Goal: Task Accomplishment & Management: Use online tool/utility

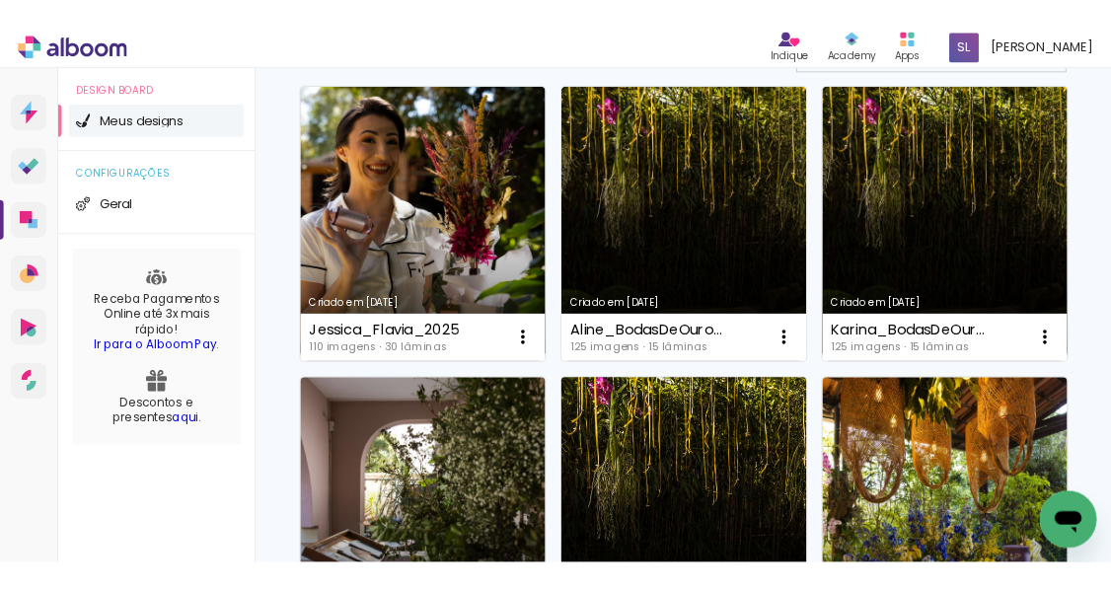
scroll to position [194, 0]
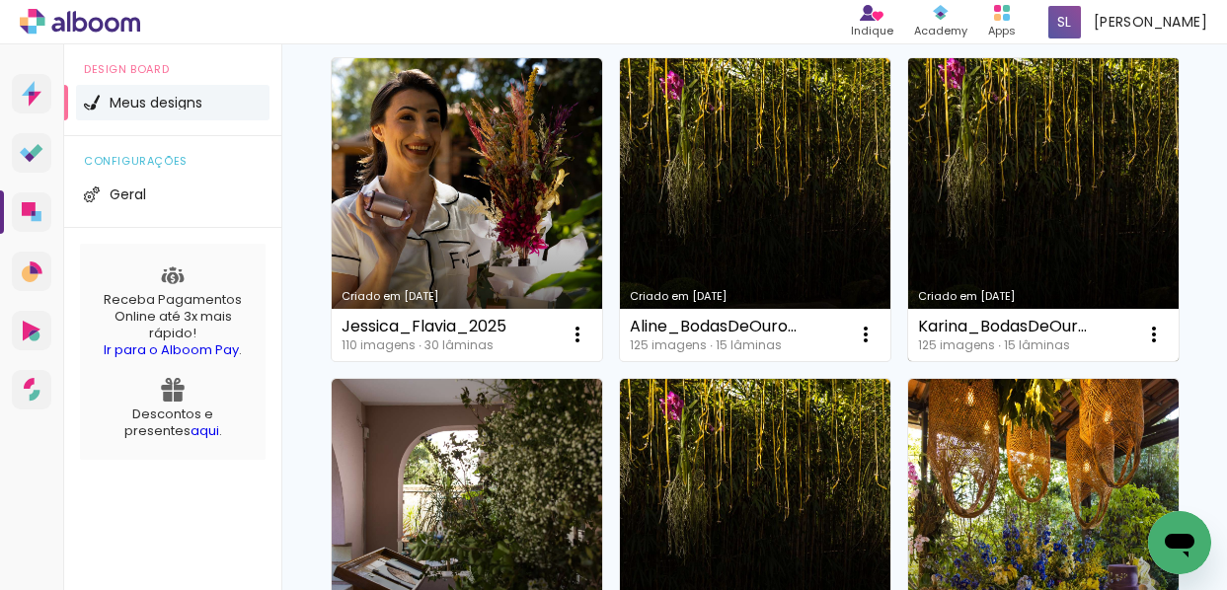
click at [1051, 249] on link "Criado em [DATE]" at bounding box center [1043, 209] width 270 height 303
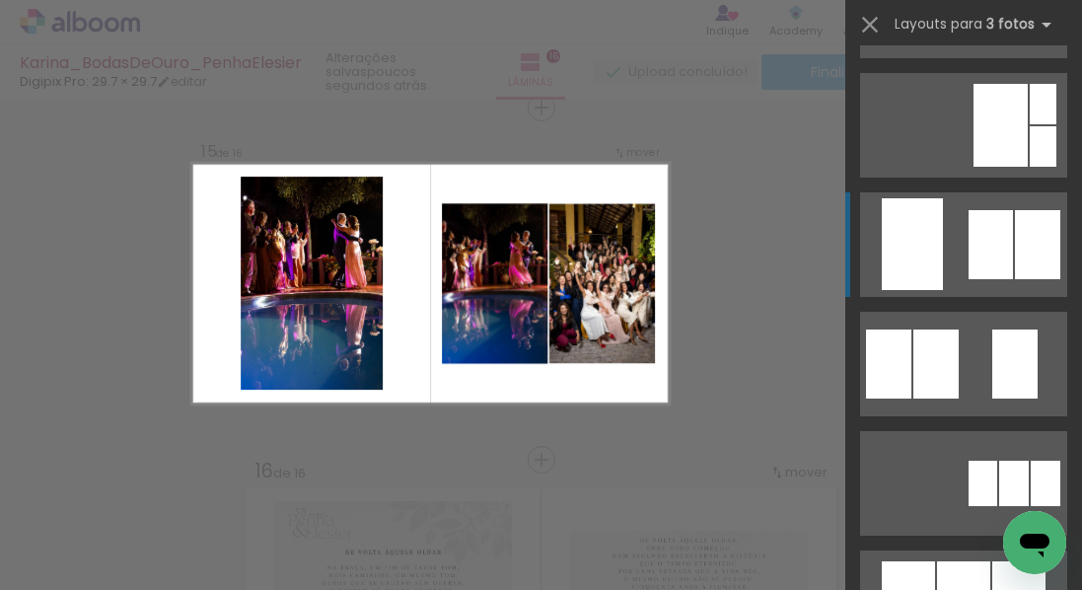
scroll to position [584, 0]
click at [962, 253] on quentale-layouter at bounding box center [963, 244] width 207 height 105
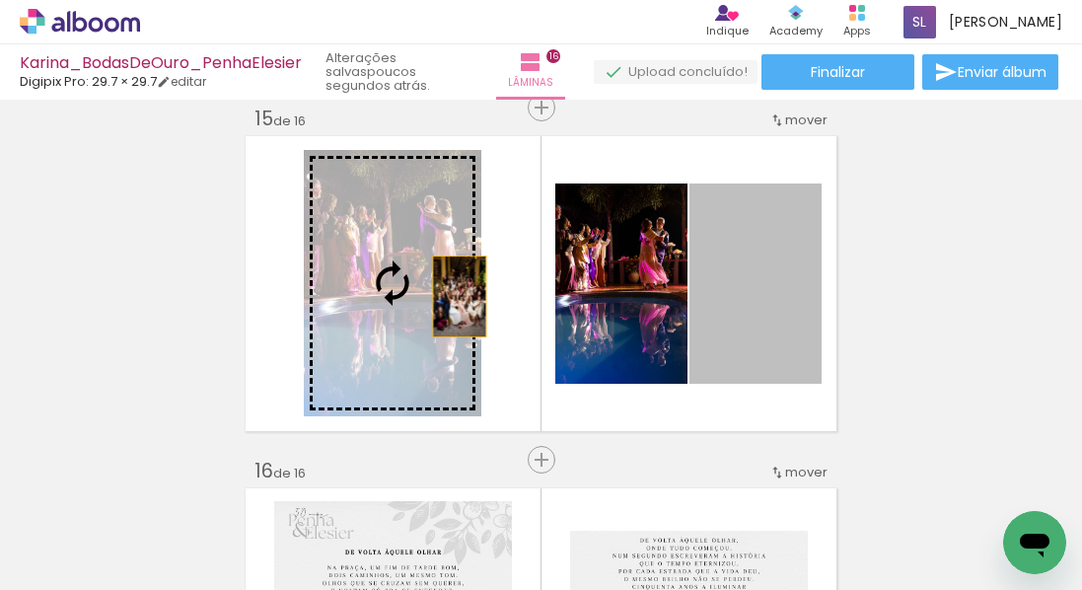
drag, startPoint x: 743, startPoint y: 299, endPoint x: 474, endPoint y: 289, distance: 269.6
click at [0, 0] on slot at bounding box center [0, 0] width 0 height 0
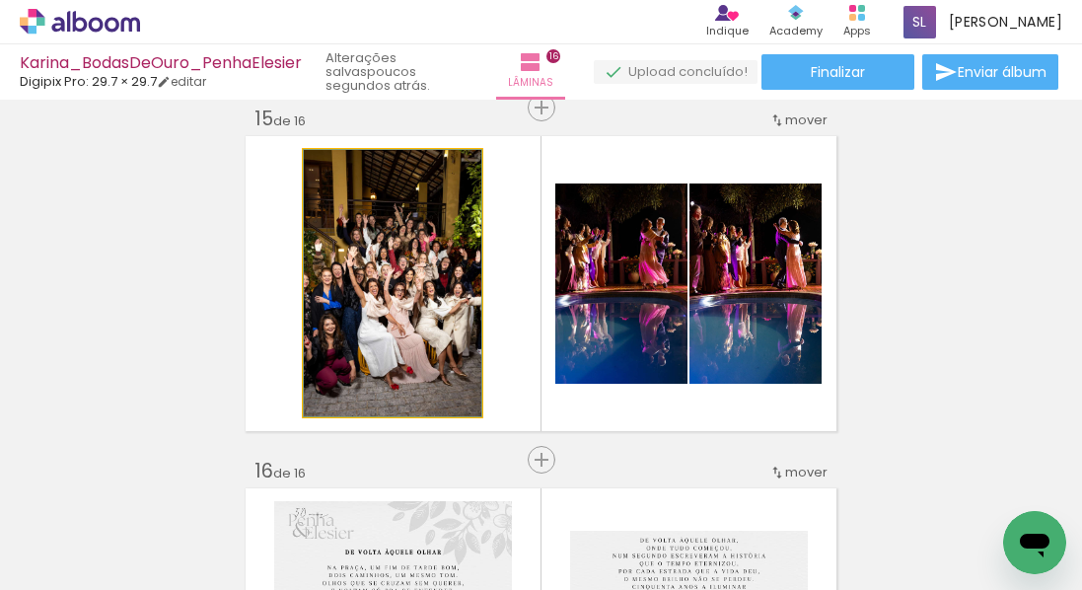
click at [401, 274] on quentale-photo at bounding box center [393, 283] width 178 height 266
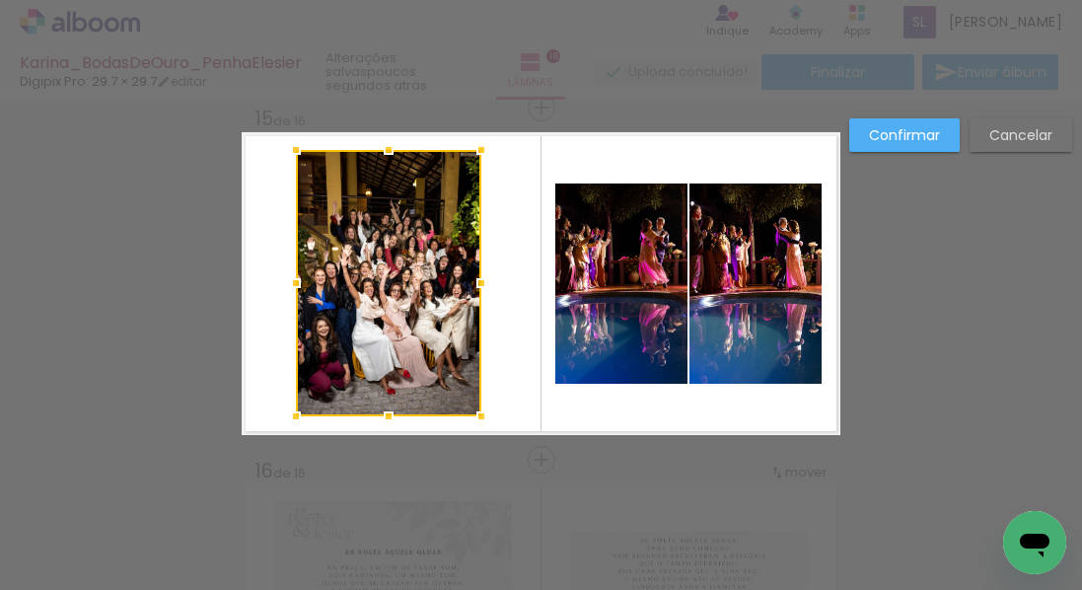
click at [296, 271] on div at bounding box center [295, 282] width 39 height 39
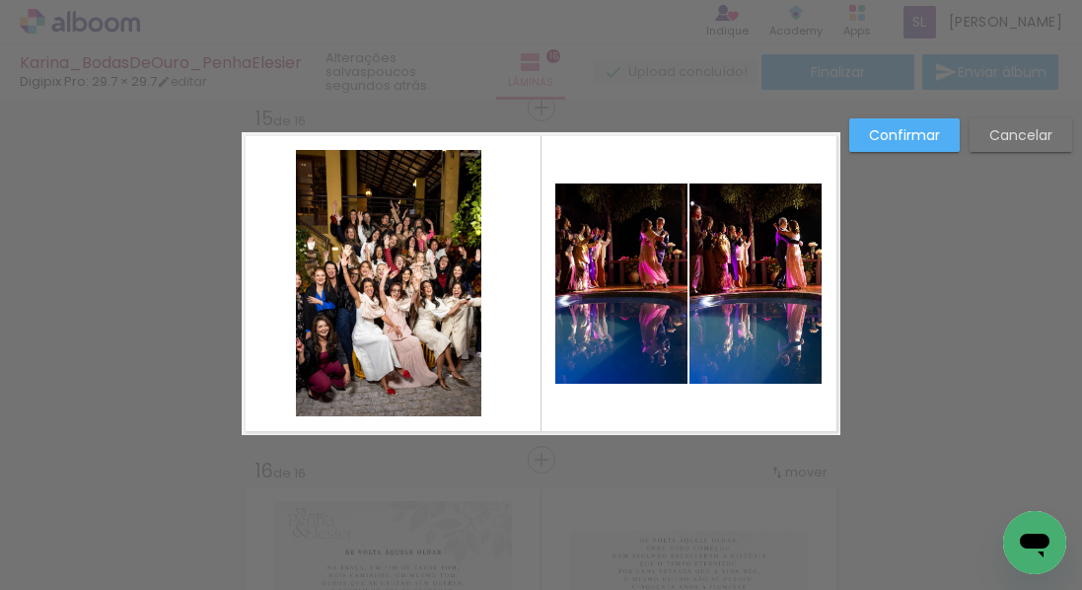
click at [393, 269] on quentale-photo at bounding box center [389, 283] width 186 height 266
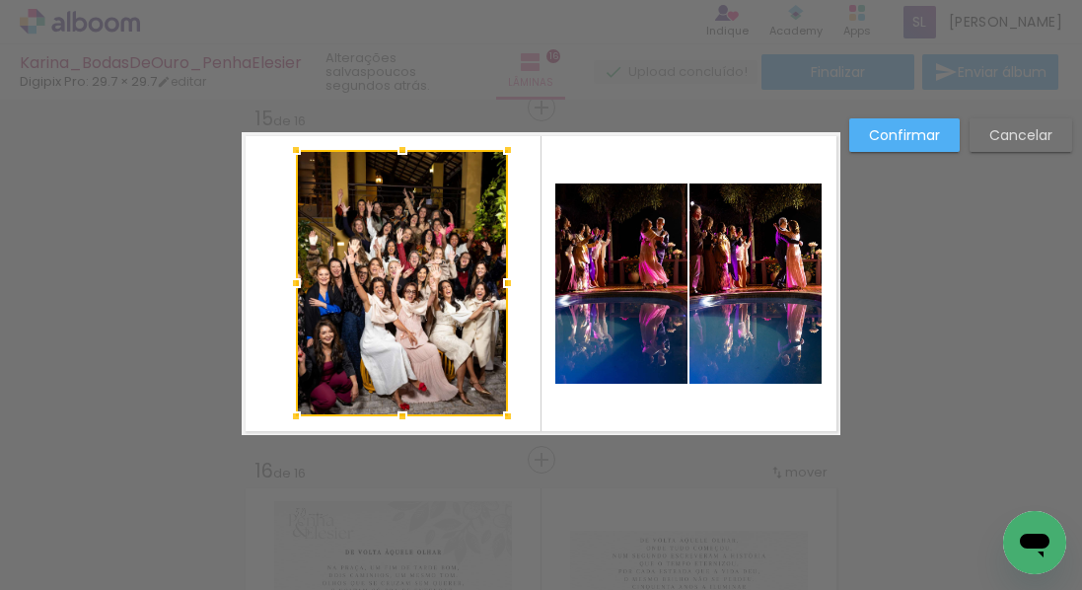
drag, startPoint x: 491, startPoint y: 279, endPoint x: 512, endPoint y: 278, distance: 20.7
click at [512, 278] on div at bounding box center [507, 282] width 39 height 39
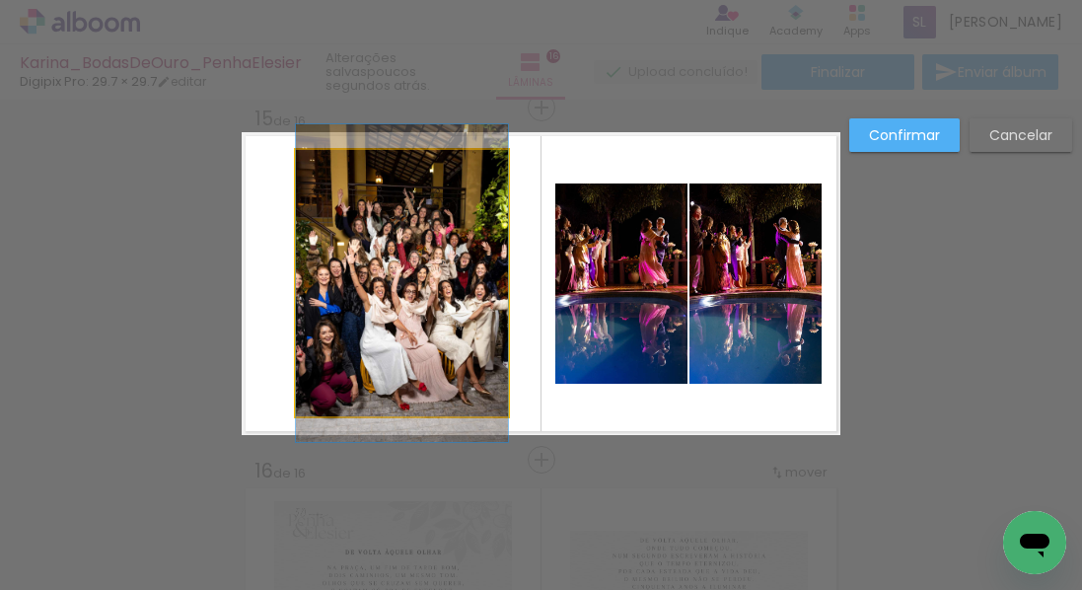
click at [414, 270] on quentale-photo at bounding box center [402, 283] width 212 height 266
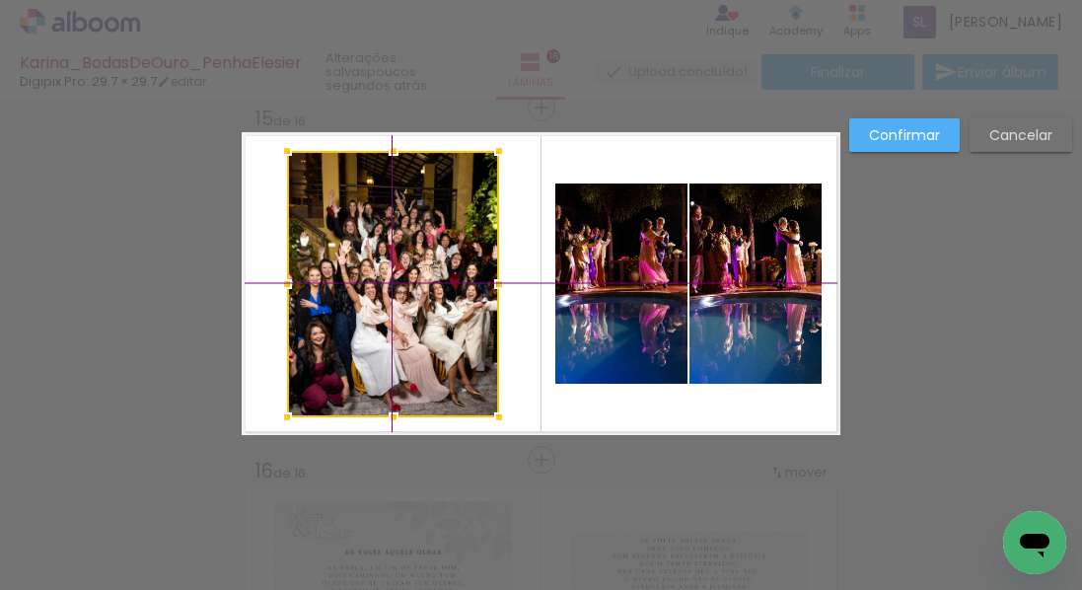
drag, startPoint x: 389, startPoint y: 255, endPoint x: 378, endPoint y: 254, distance: 10.9
click at [378, 254] on div at bounding box center [393, 284] width 212 height 266
click at [0, 0] on slot "Confirmar" at bounding box center [0, 0] width 0 height 0
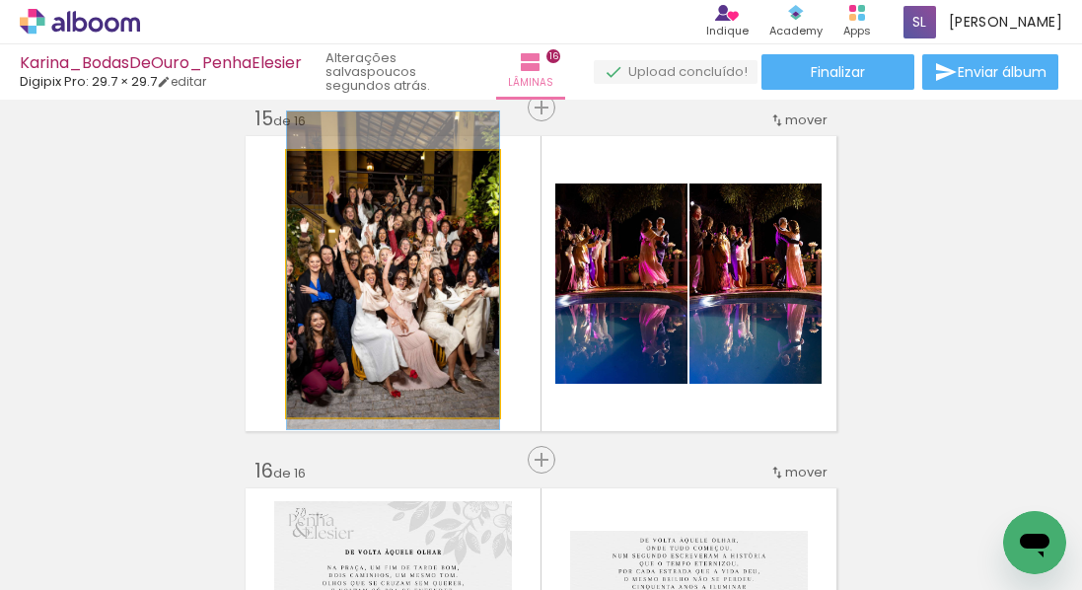
click at [418, 202] on div at bounding box center [393, 271] width 212 height 318
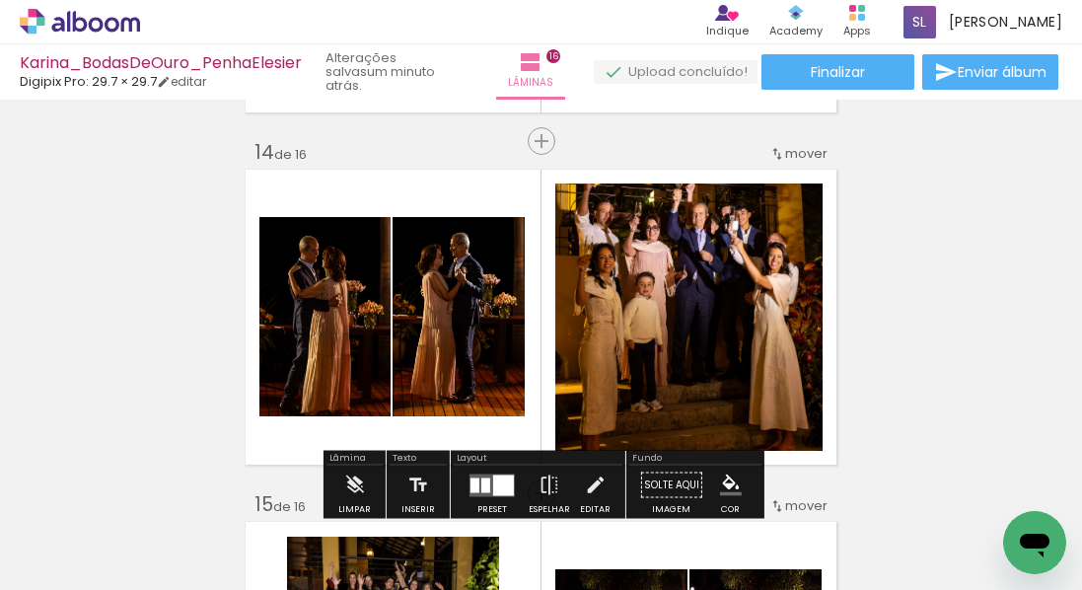
scroll to position [4617, 0]
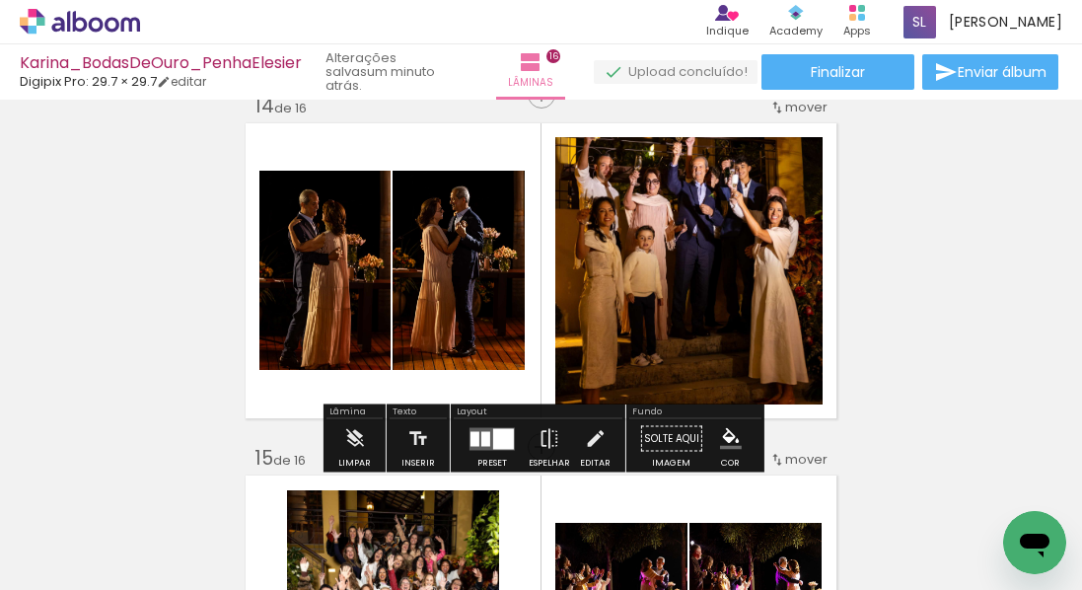
click at [613, 347] on quentale-photo at bounding box center [689, 270] width 267 height 267
drag, startPoint x: 540, startPoint y: 435, endPoint x: 587, endPoint y: 404, distance: 56.9
click at [540, 435] on iron-icon at bounding box center [550, 438] width 22 height 39
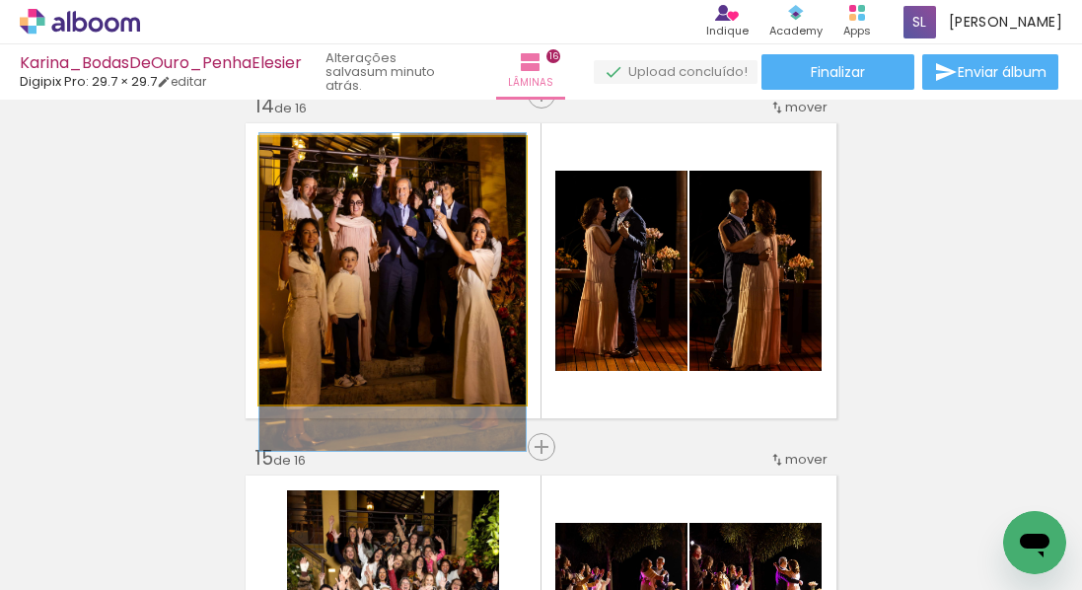
drag, startPoint x: 363, startPoint y: 281, endPoint x: 400, endPoint y: 303, distance: 42.5
click at [359, 303] on div at bounding box center [393, 292] width 266 height 318
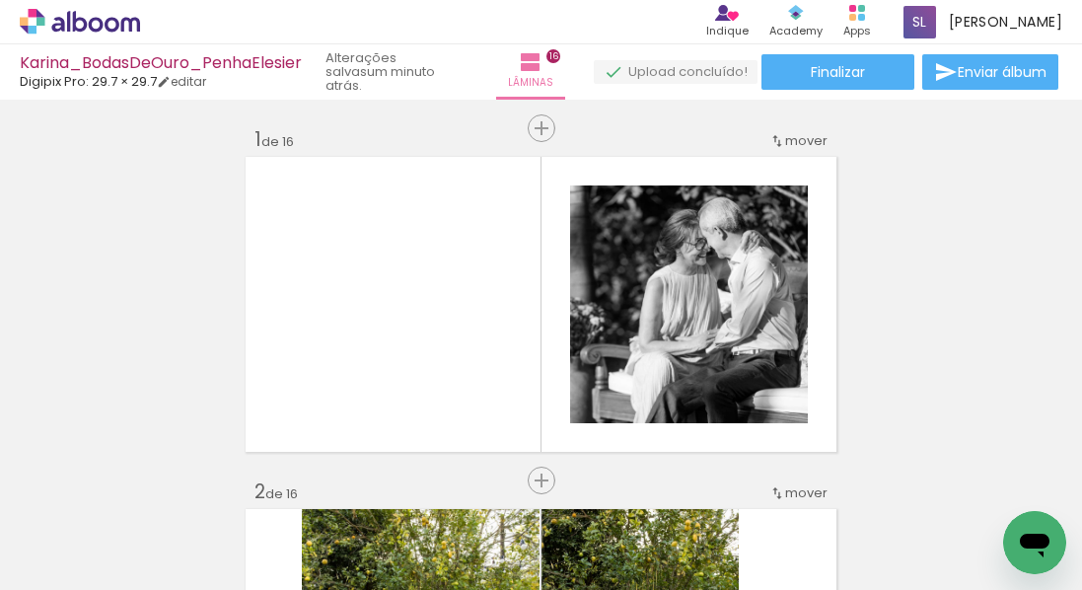
scroll to position [0, 0]
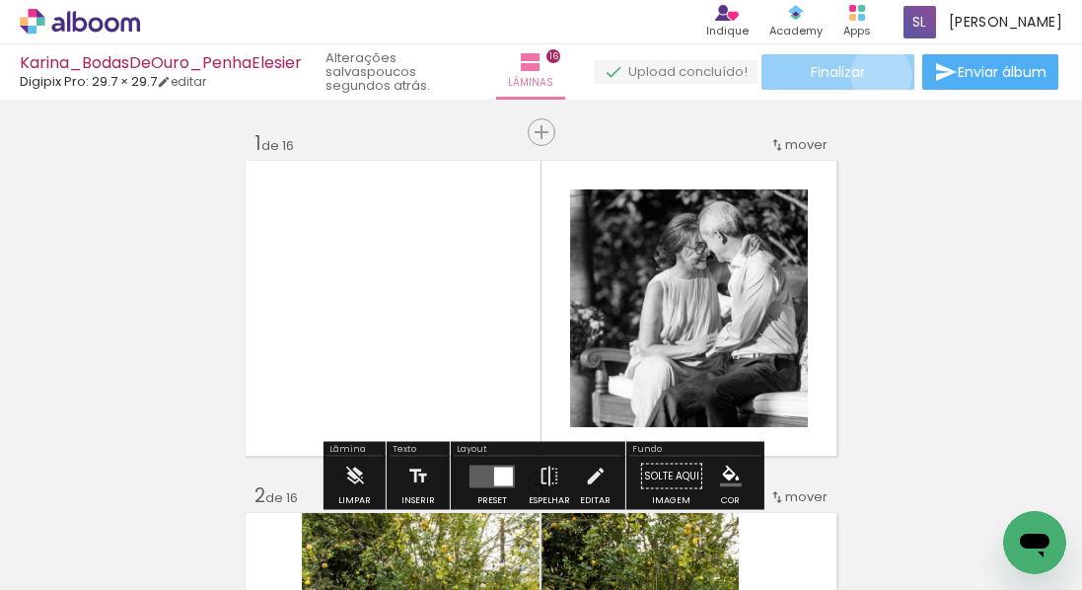
click at [874, 75] on paper-button "Finalizar" at bounding box center [838, 72] width 153 height 36
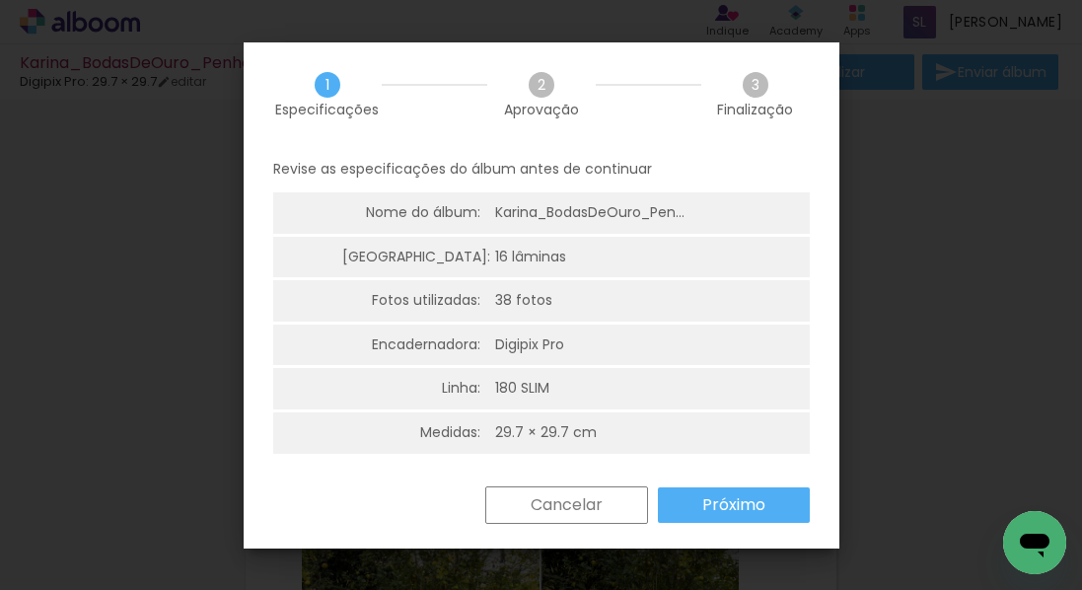
click at [0, 0] on slot "Próximo" at bounding box center [0, 0] width 0 height 0
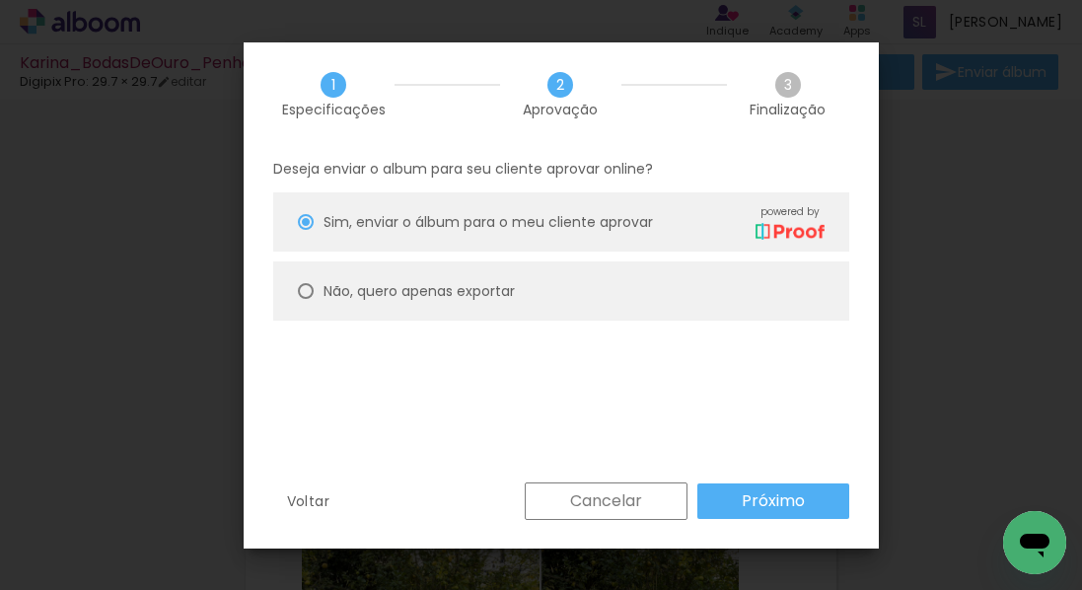
click at [0, 0] on slot "Próximo" at bounding box center [0, 0] width 0 height 0
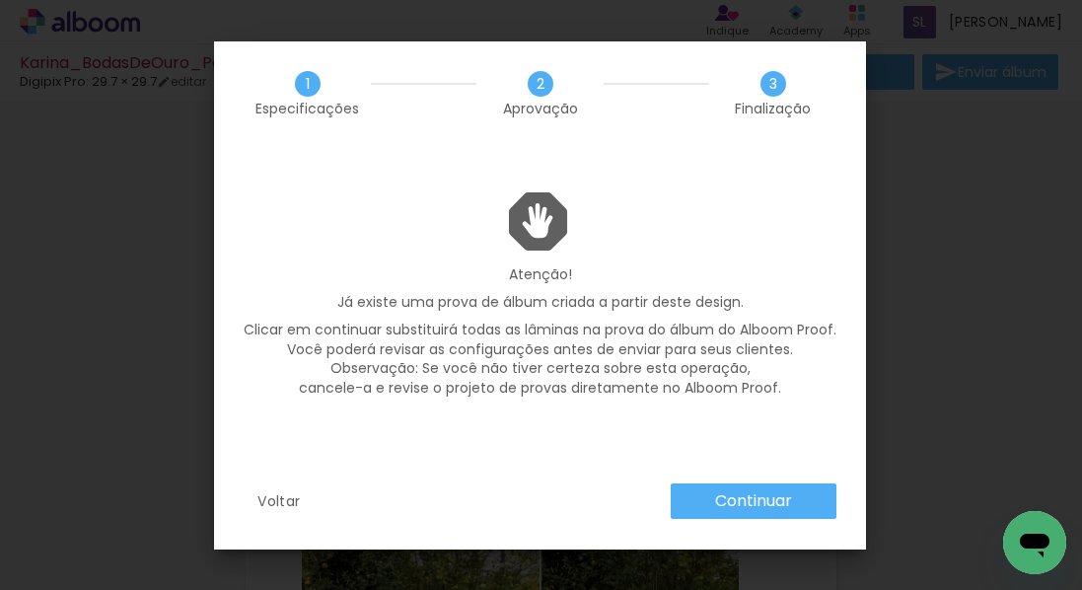
click at [0, 0] on slot "Continuar" at bounding box center [0, 0] width 0 height 0
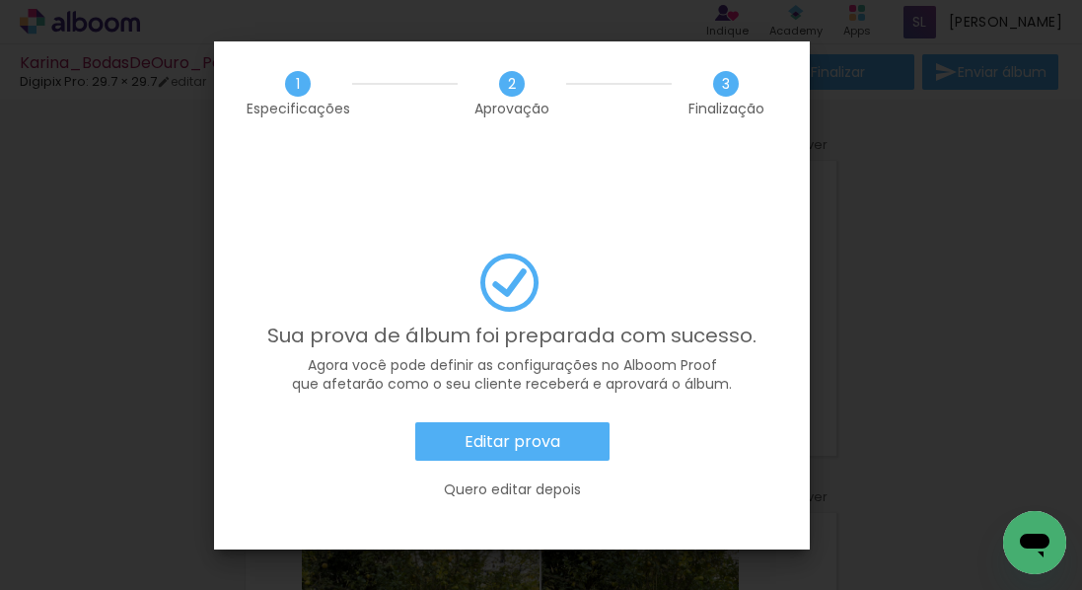
click at [0, 0] on slot "Editar prova" at bounding box center [0, 0] width 0 height 0
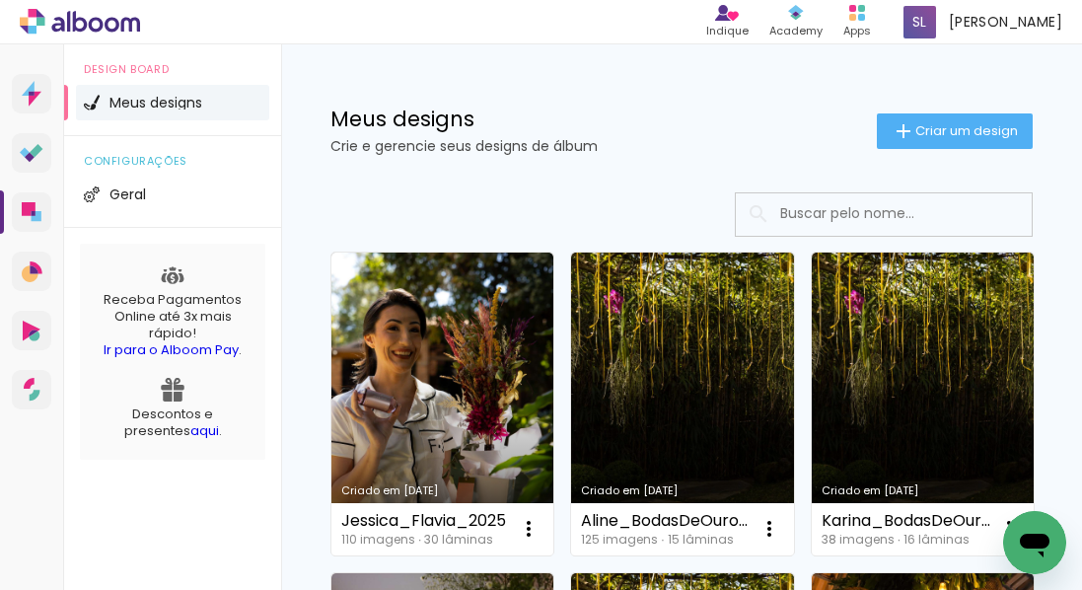
click at [655, 373] on link "Criado em [DATE]" at bounding box center [682, 404] width 222 height 303
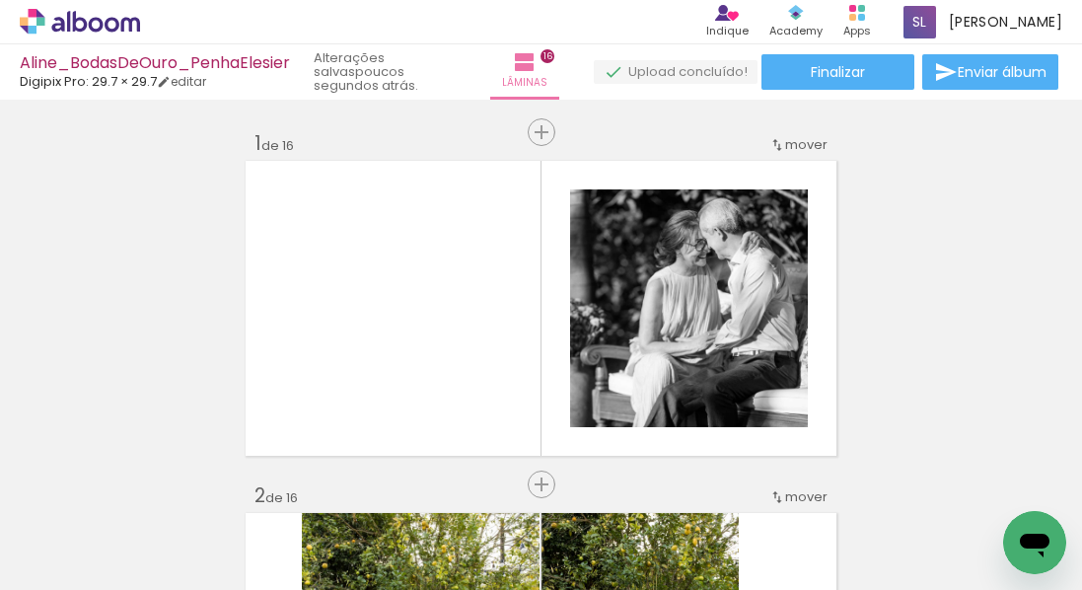
scroll to position [2502, 0]
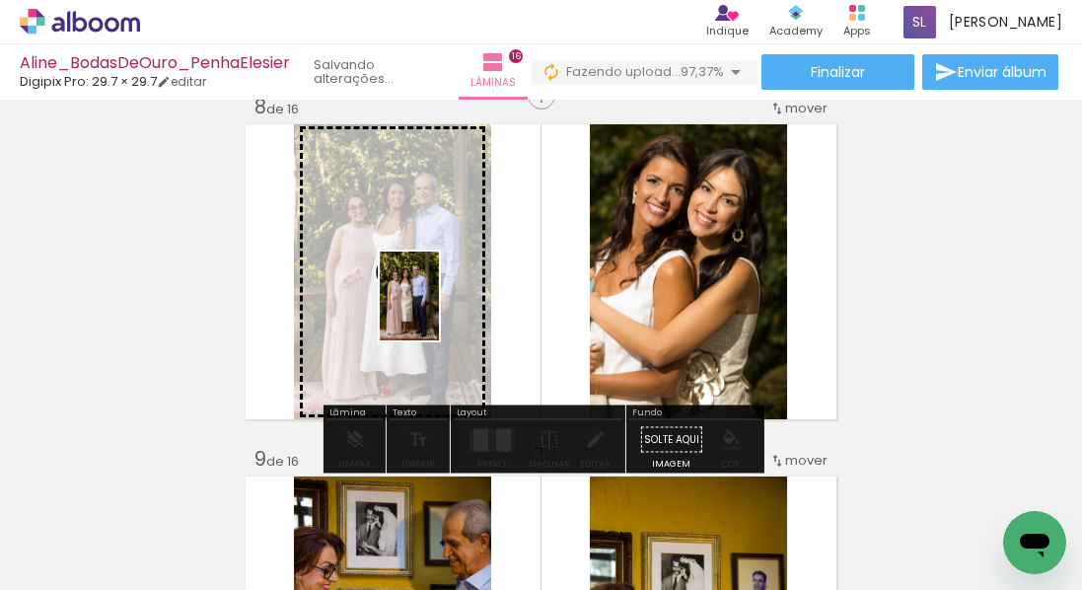
drag, startPoint x: 196, startPoint y: 521, endPoint x: 439, endPoint y: 311, distance: 321.1
click at [439, 311] on quentale-workspace at bounding box center [541, 295] width 1082 height 590
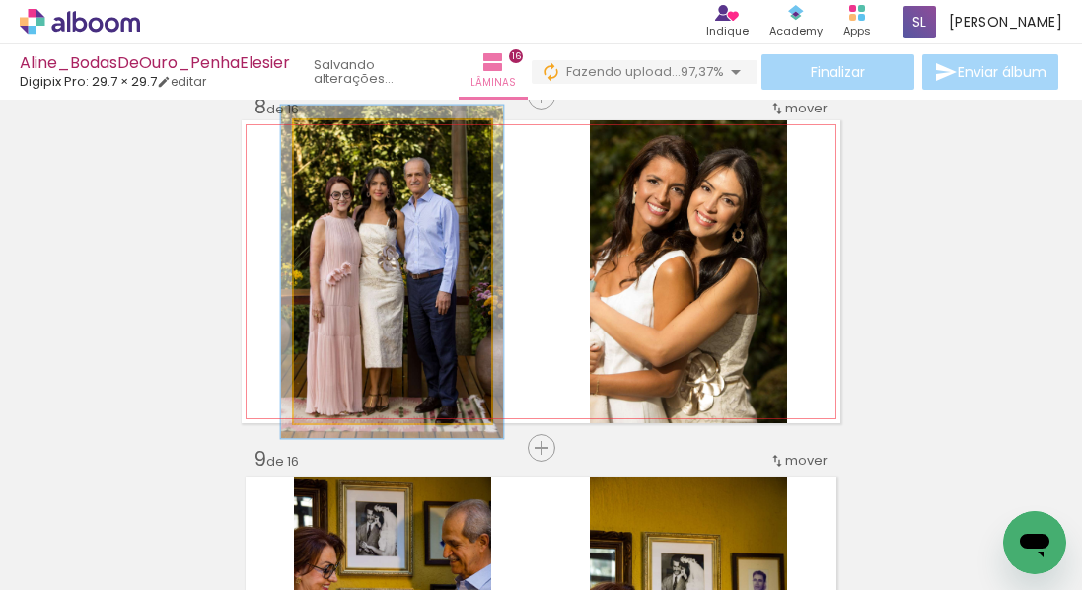
type paper-slider "110"
click at [353, 146] on div at bounding box center [348, 141] width 32 height 32
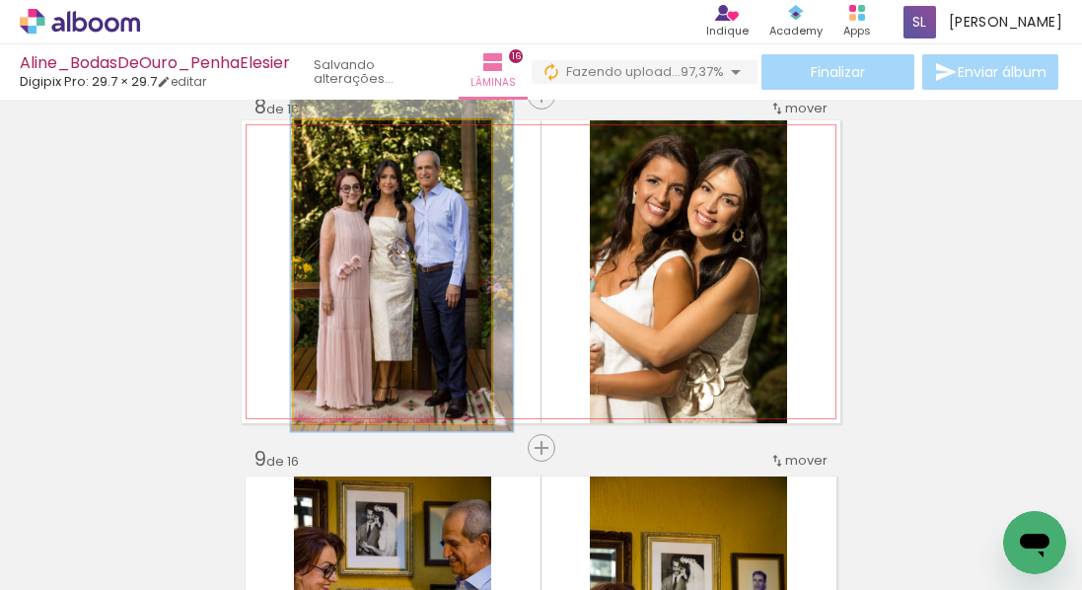
drag, startPoint x: 424, startPoint y: 216, endPoint x: 434, endPoint y: 209, distance: 12.0
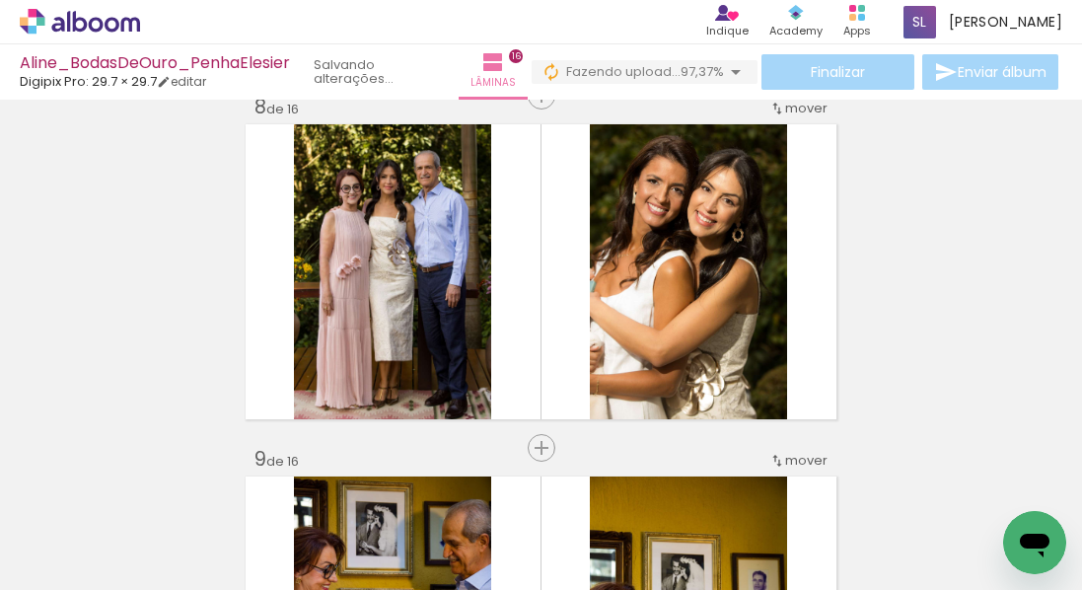
click at [165, 479] on iron-icon at bounding box center [154, 484] width 21 height 21
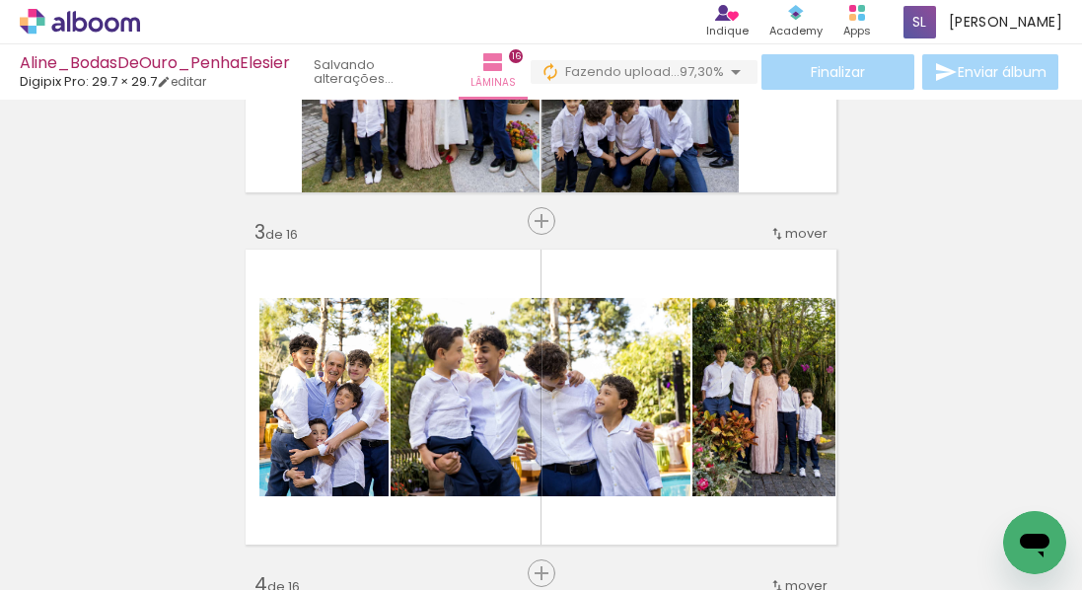
scroll to position [0, 0]
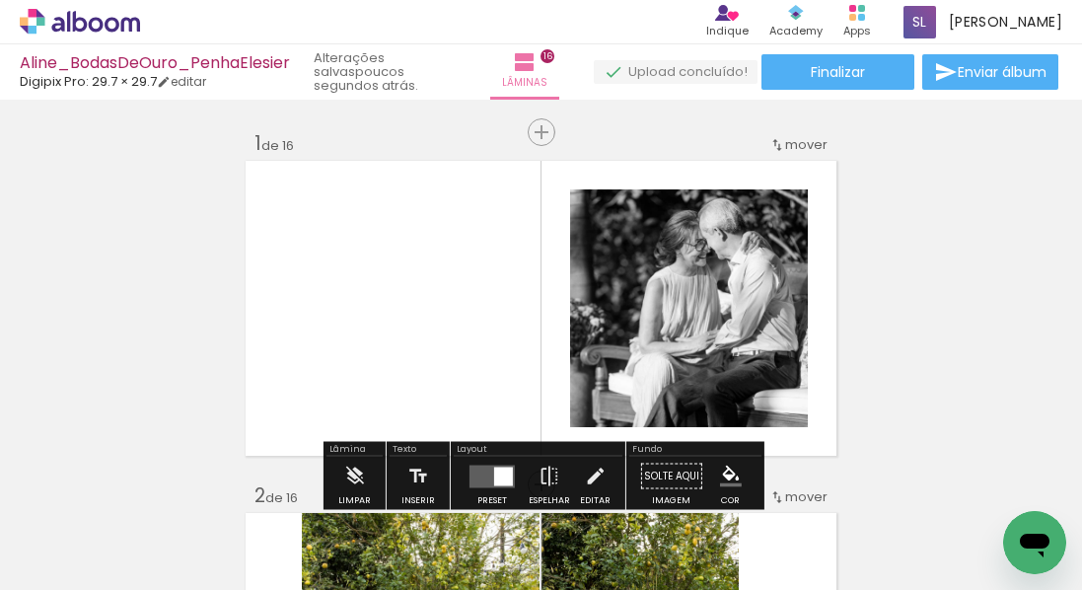
click at [885, 71] on paper-button "Finalizar" at bounding box center [838, 72] width 153 height 36
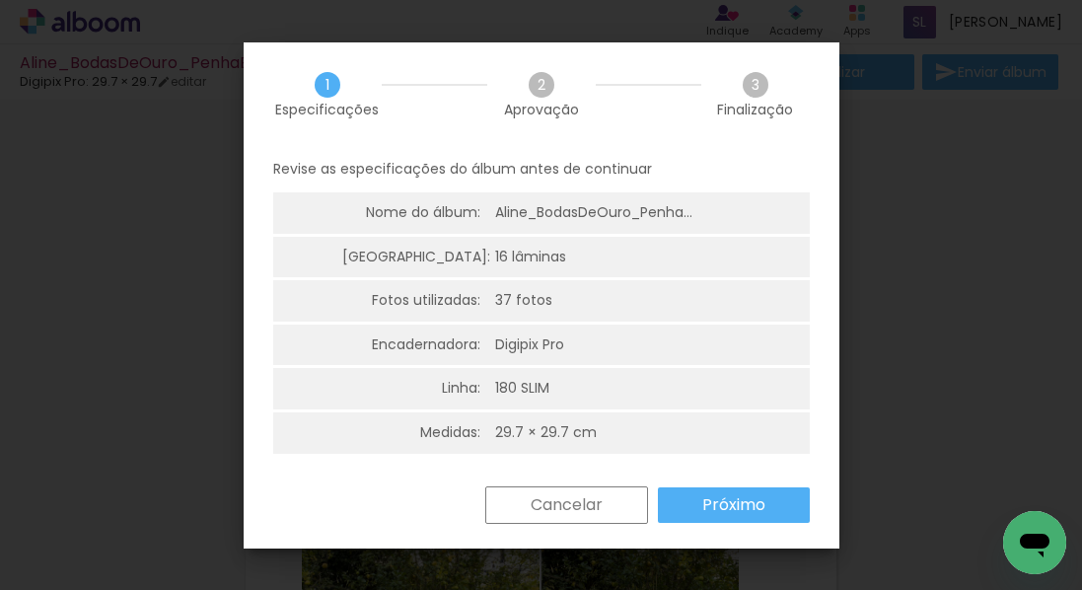
click at [0, 0] on slot "Próximo" at bounding box center [0, 0] width 0 height 0
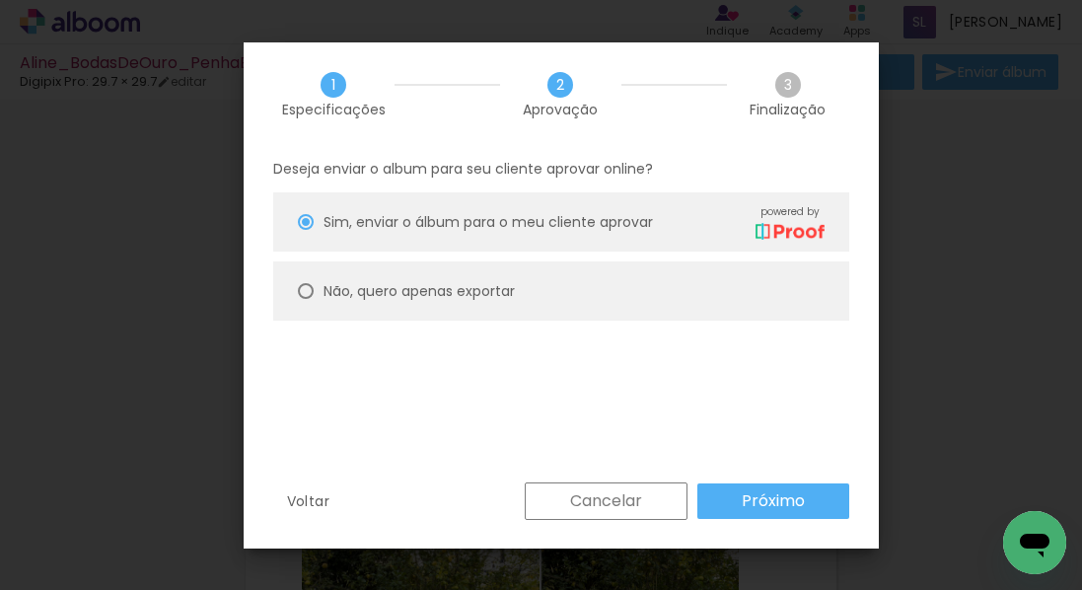
click at [0, 0] on slot "Próximo" at bounding box center [0, 0] width 0 height 0
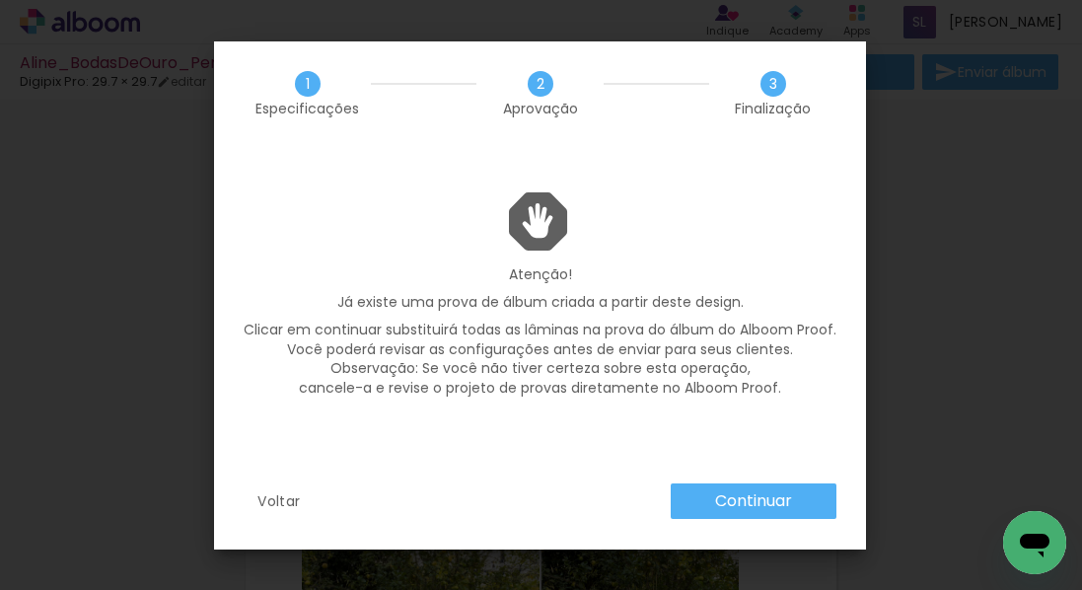
click at [0, 0] on slot "Continuar" at bounding box center [0, 0] width 0 height 0
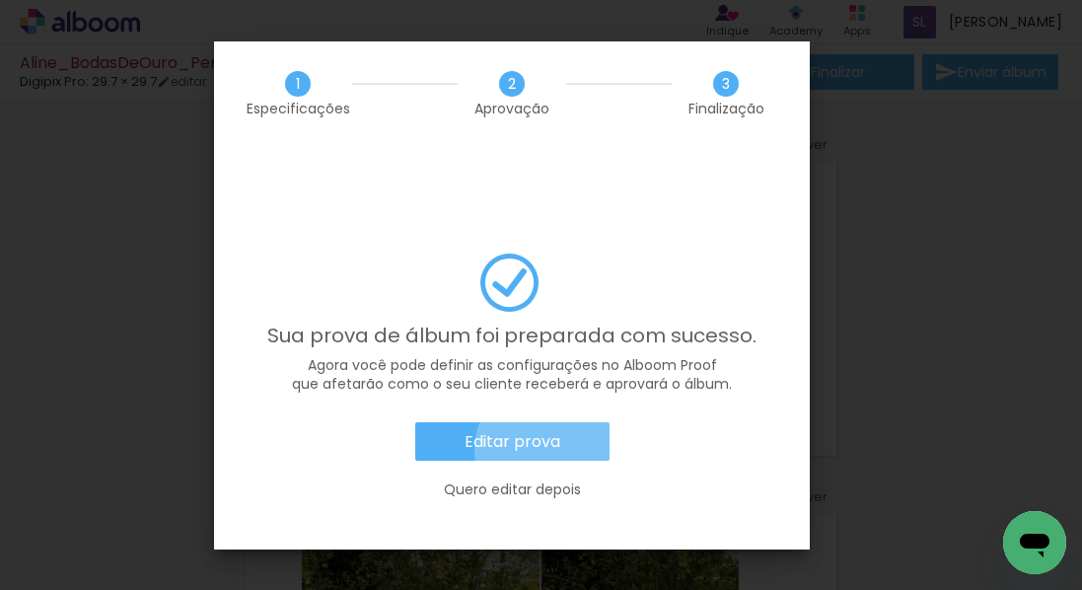
click at [0, 0] on slot "Editar prova" at bounding box center [0, 0] width 0 height 0
